Goal: Task Accomplishment & Management: Complete application form

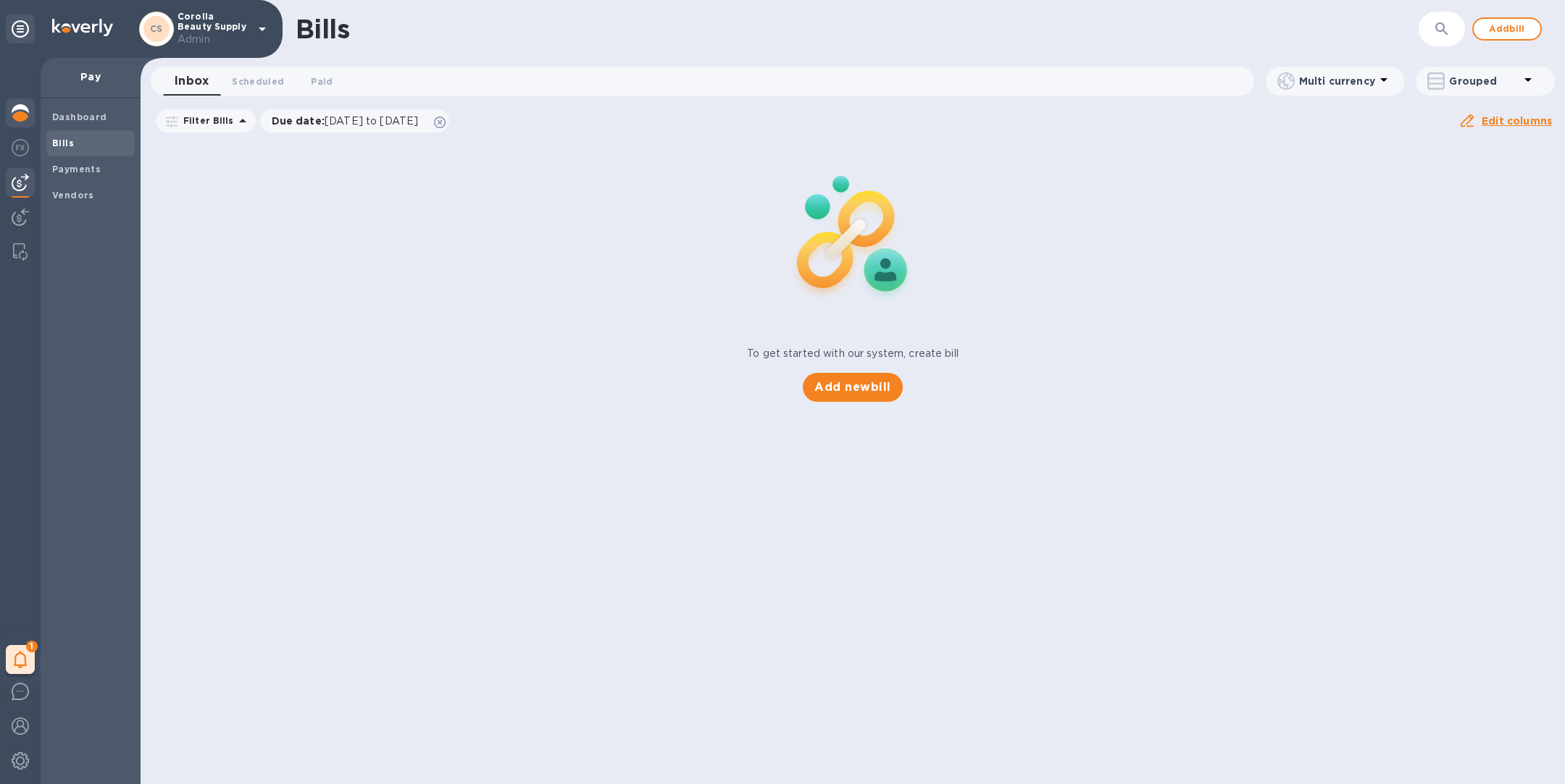
click at [23, 110] on img at bounding box center [20, 113] width 17 height 17
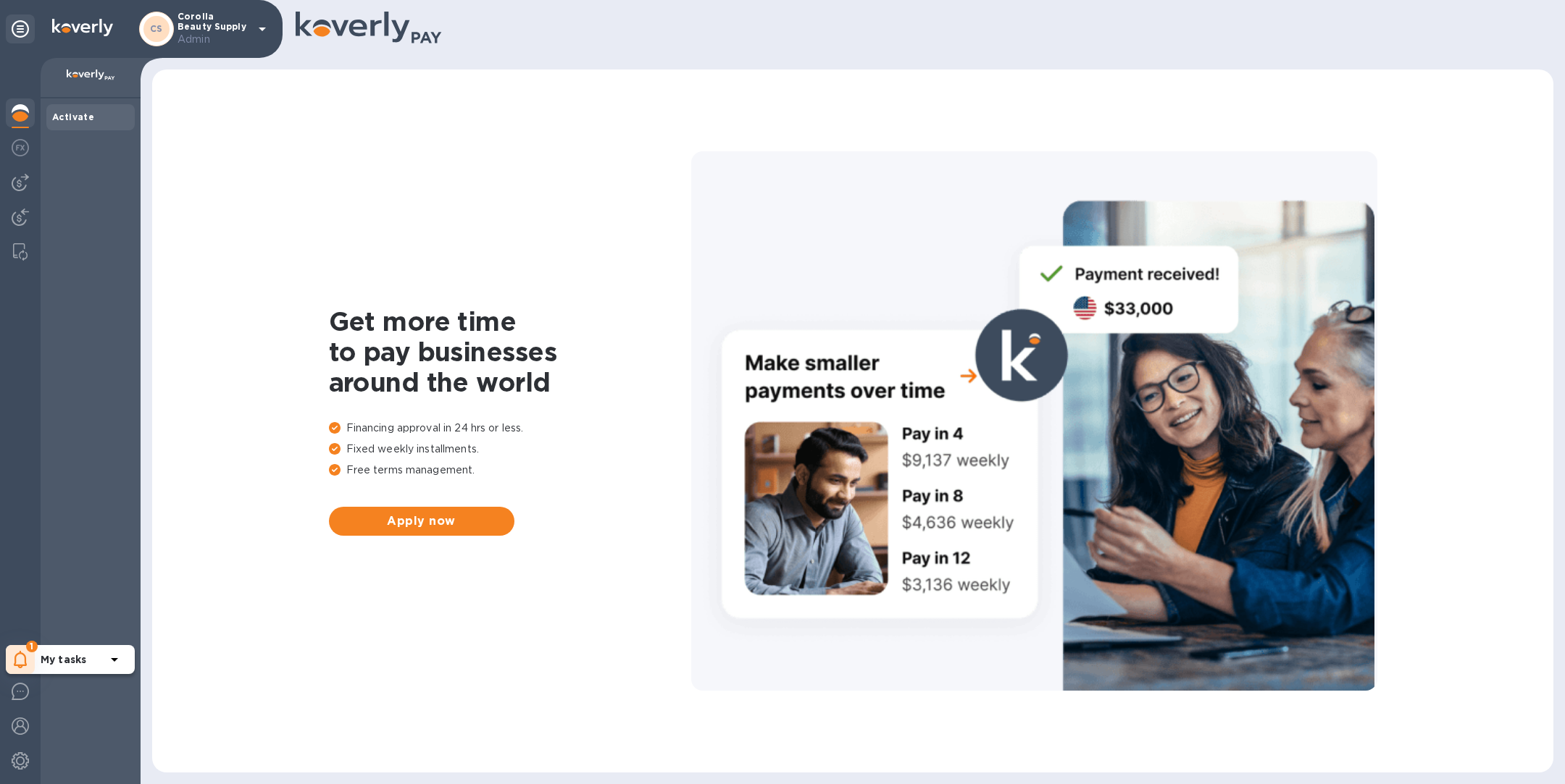
click at [30, 664] on div "1" at bounding box center [20, 659] width 29 height 29
click at [112, 426] on div "Activate" at bounding box center [91, 441] width 100 height 686
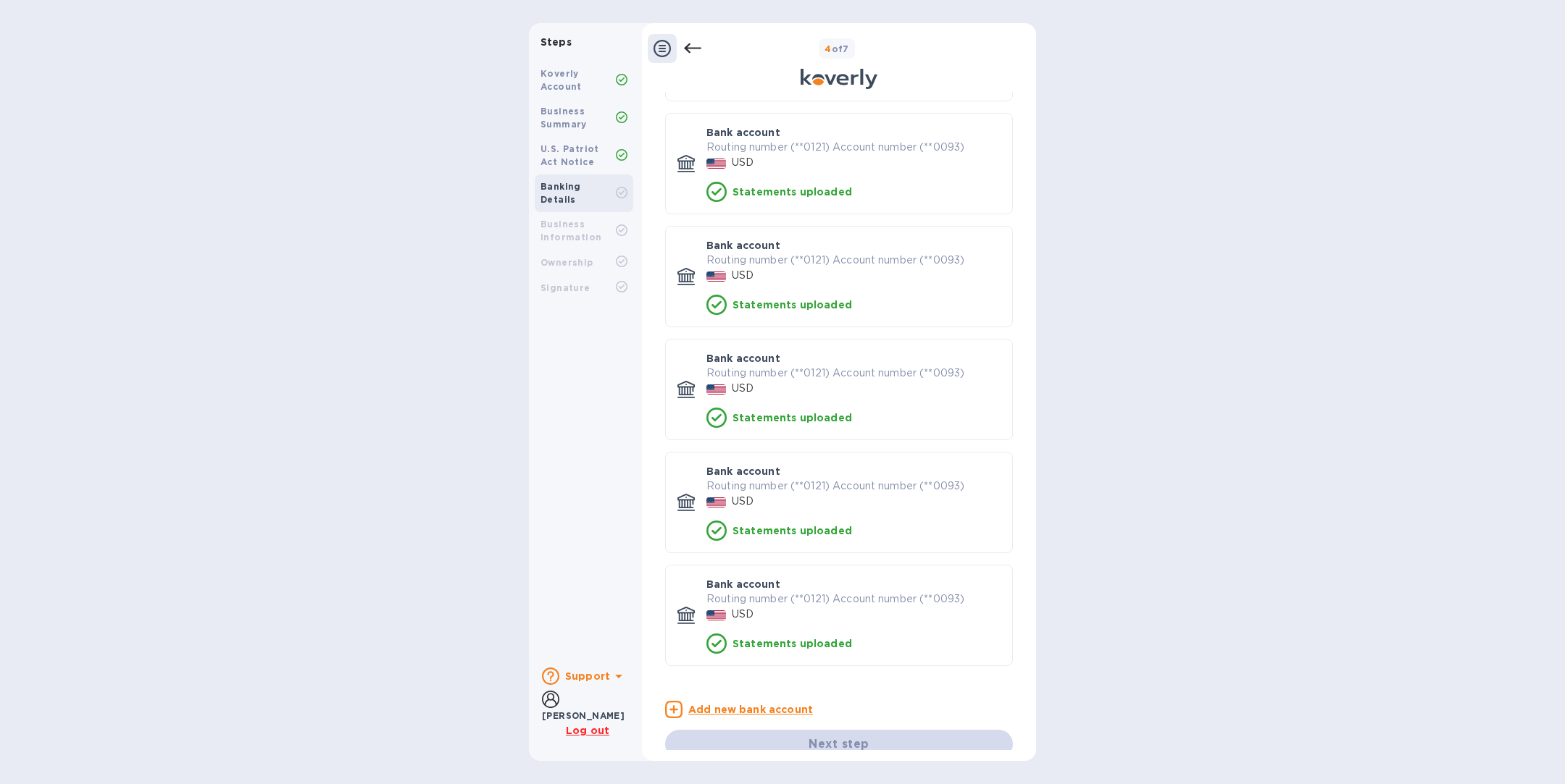
scroll to position [276, 0]
click at [573, 219] on b "Business Information" at bounding box center [571, 230] width 61 height 24
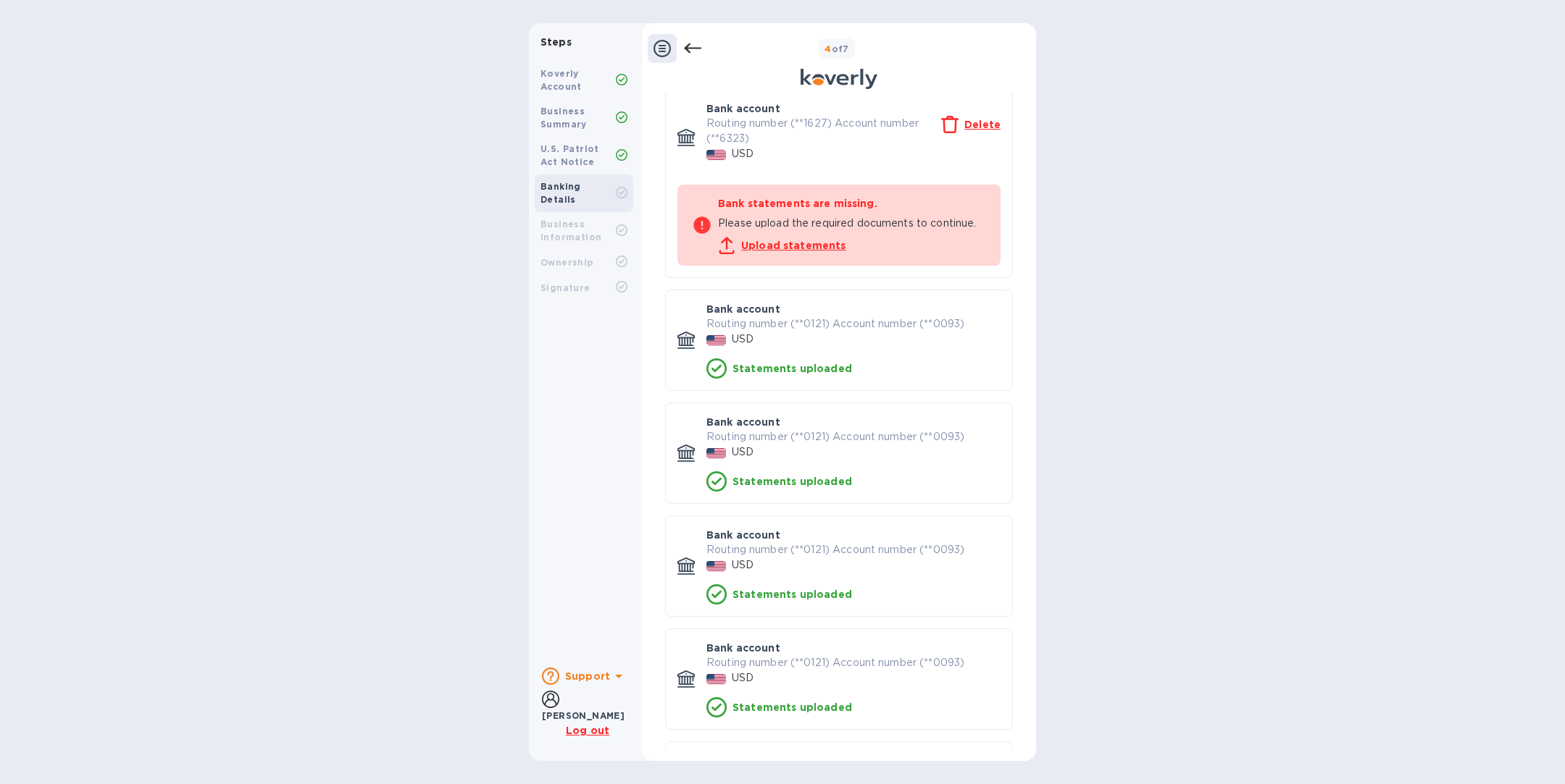
scroll to position [0, 0]
